Goal: Find specific page/section: Find specific page/section

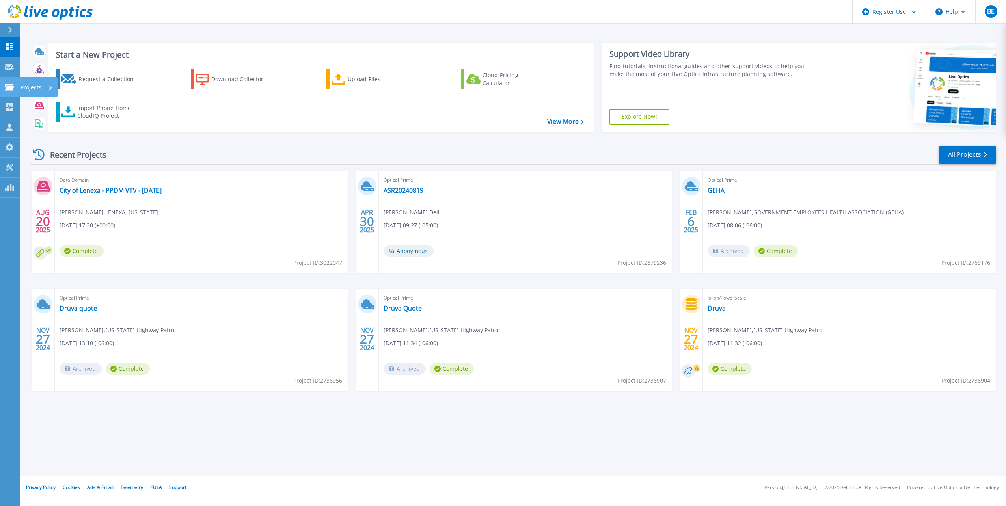
click at [12, 81] on link "Projects Projects" at bounding box center [10, 87] width 20 height 20
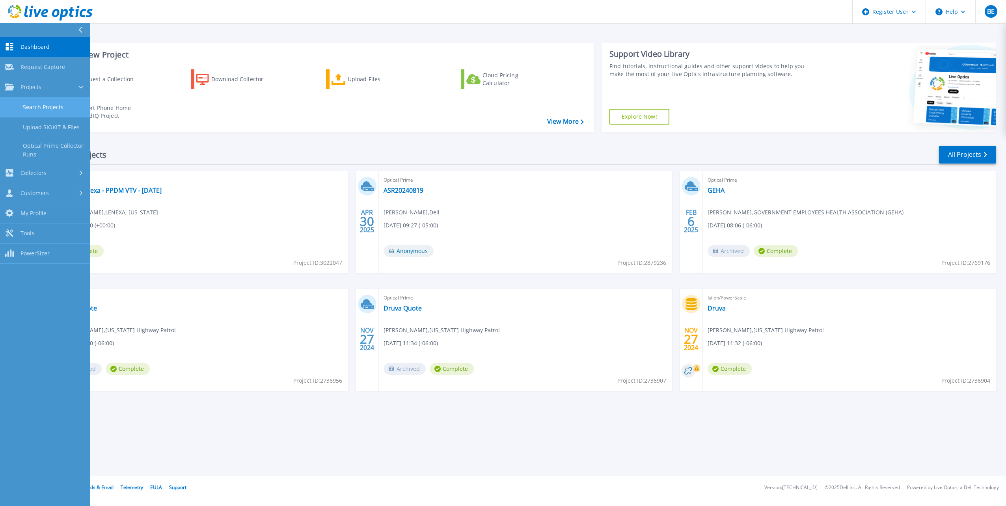
click at [32, 110] on link "Search Projects" at bounding box center [45, 107] width 90 height 20
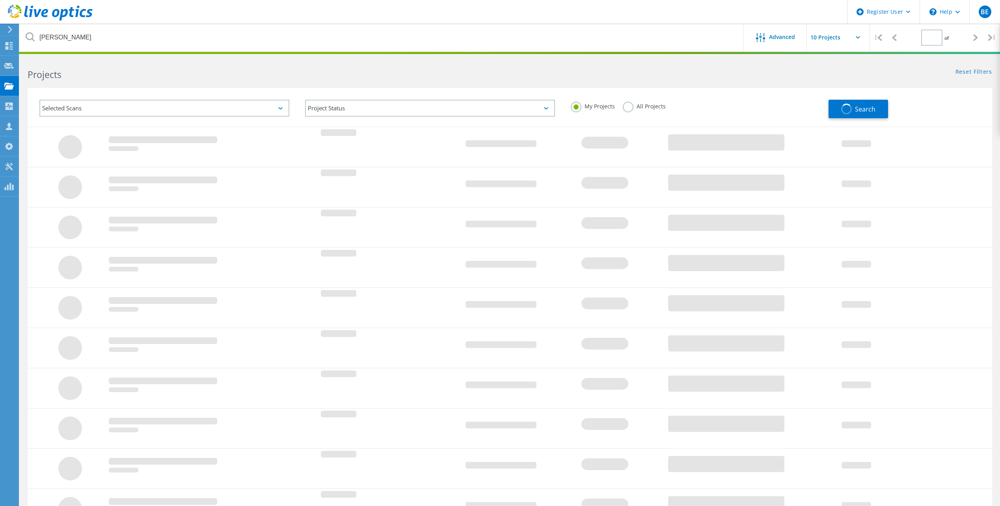
type input "1"
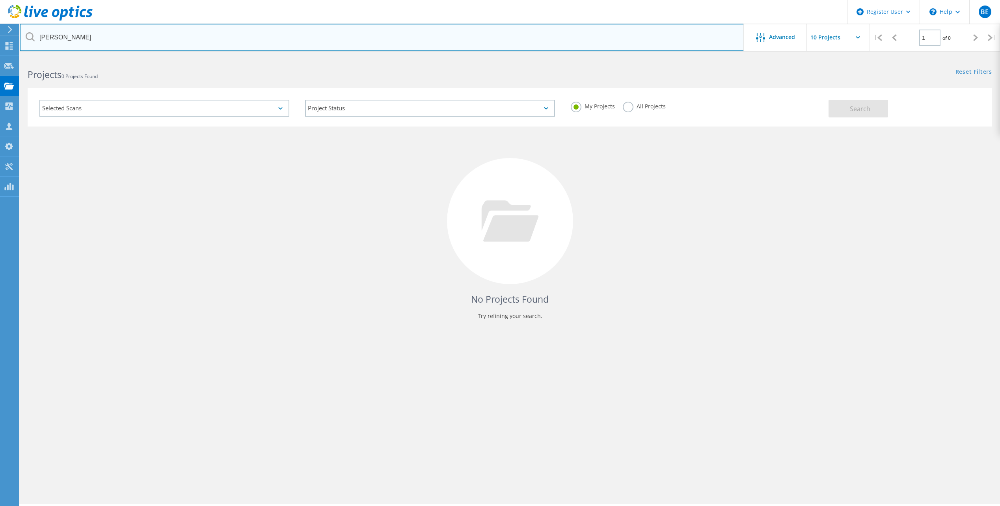
click at [129, 41] on input "[PERSON_NAME]" at bounding box center [382, 38] width 724 height 28
type input "n"
type input "r"
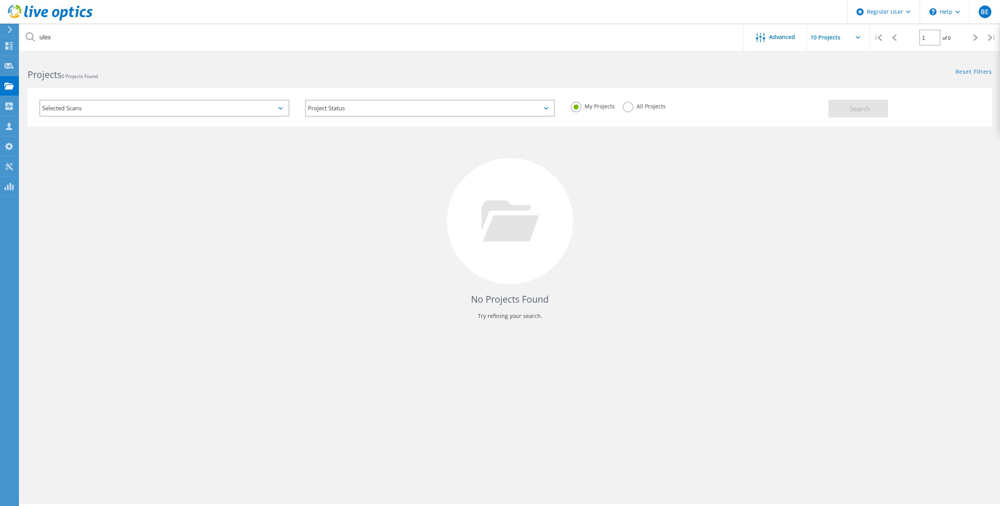
click at [629, 109] on label "All Projects" at bounding box center [644, 105] width 43 height 7
click at [0, 0] on input "All Projects" at bounding box center [0, 0] width 0 height 0
click at [841, 109] on button "Search" at bounding box center [858, 109] width 60 height 18
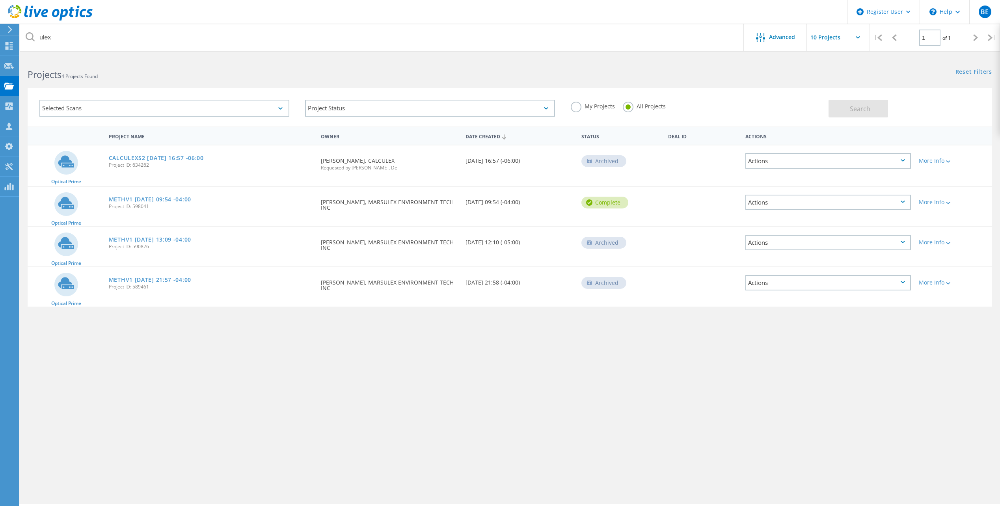
click at [284, 107] on div "Selected Scans" at bounding box center [164, 108] width 250 height 17
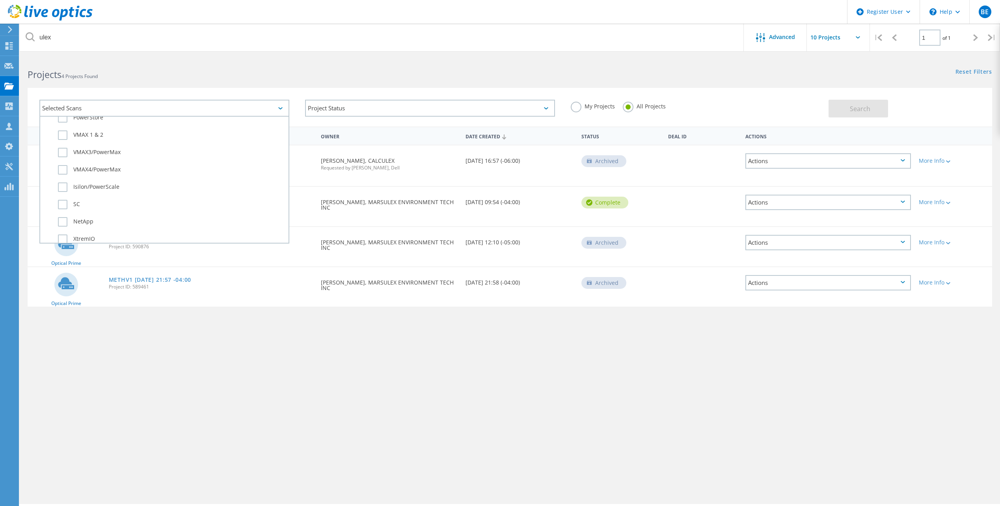
scroll to position [236, 0]
click at [61, 219] on label "NetApp" at bounding box center [171, 217] width 227 height 9
click at [0, 0] on input "NetApp" at bounding box center [0, 0] width 0 height 0
click at [844, 105] on button "Search" at bounding box center [858, 109] width 60 height 18
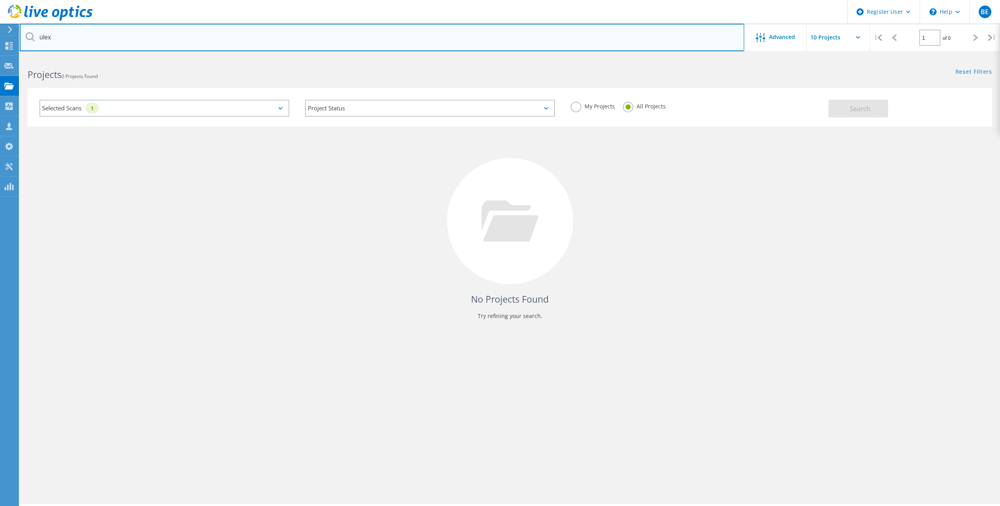
click at [126, 40] on input "ulex" at bounding box center [382, 38] width 724 height 28
type input "u"
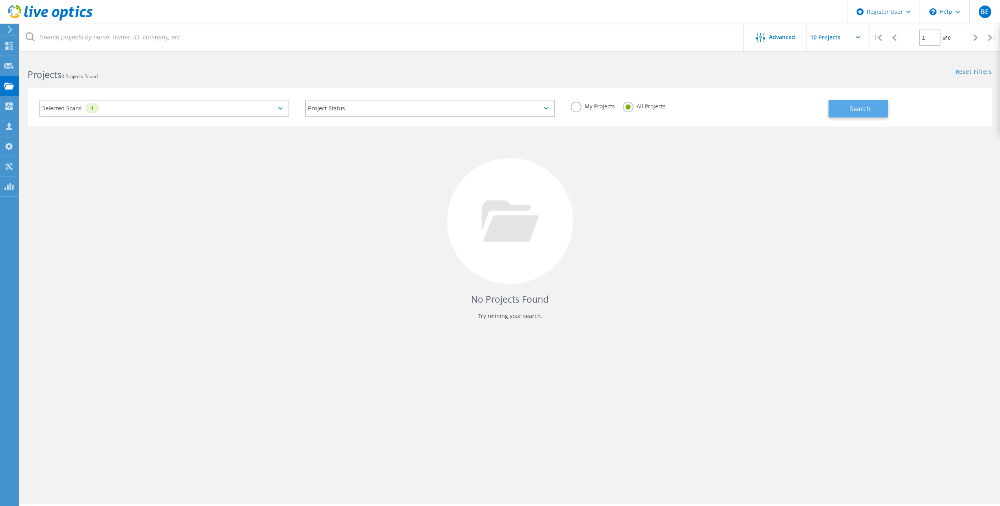
click at [853, 112] on span "Search" at bounding box center [860, 108] width 20 height 9
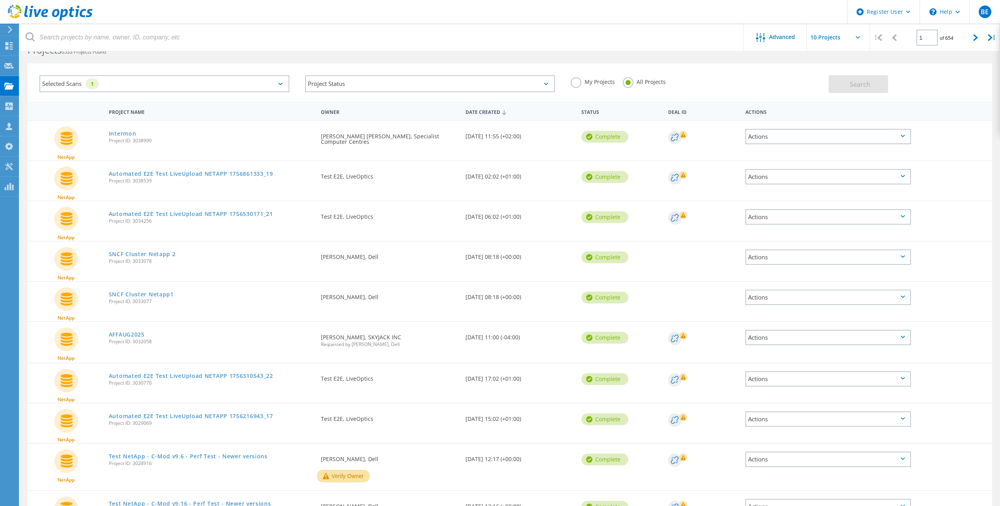
scroll to position [0, 0]
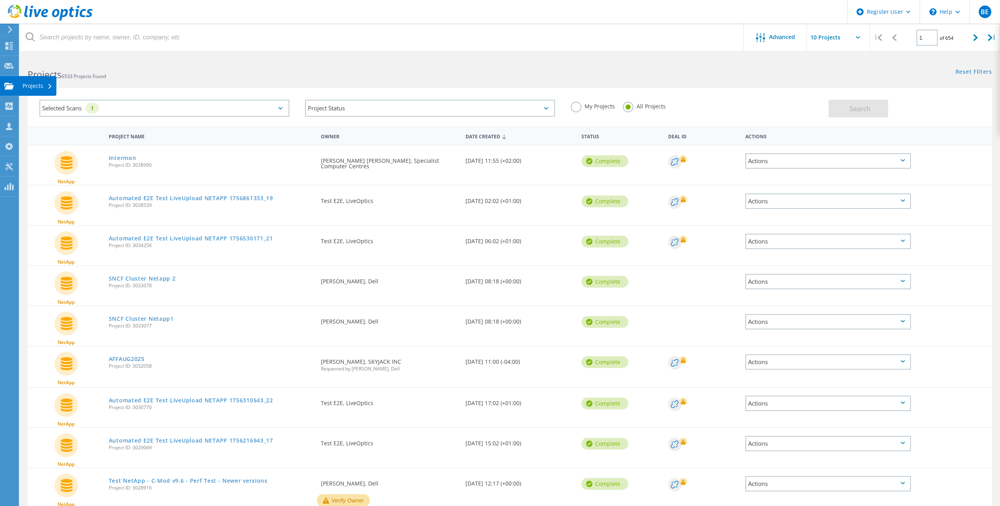
click at [10, 87] on use at bounding box center [8, 85] width 9 height 7
